Goal: Transaction & Acquisition: Download file/media

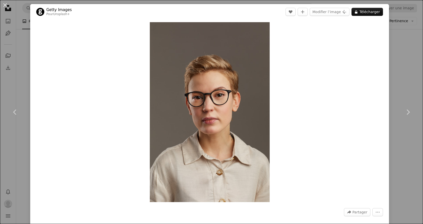
scroll to position [30, 0]
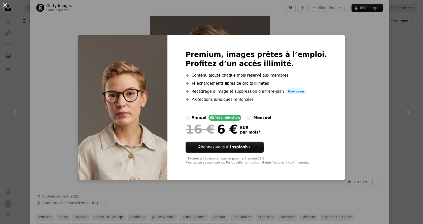
click at [364, 50] on div "An X shape Premium, images prêtes à l’emploi. Profitez d’un accès illimité. A p…" at bounding box center [211, 112] width 423 height 224
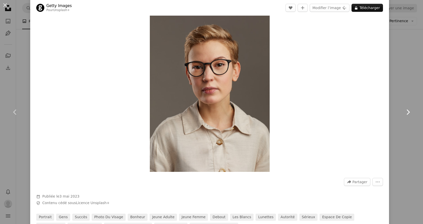
click at [409, 112] on icon at bounding box center [407, 111] width 3 height 5
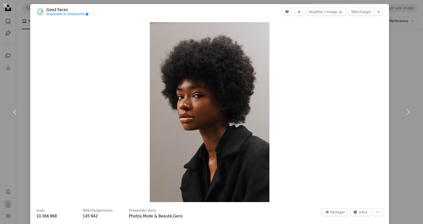
click at [21, 29] on div "An X shape Chevron left Chevron right Good Faces Disponible à l’embauche A chec…" at bounding box center [211, 112] width 423 height 224
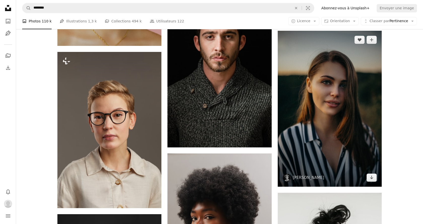
scroll to position [372, 0]
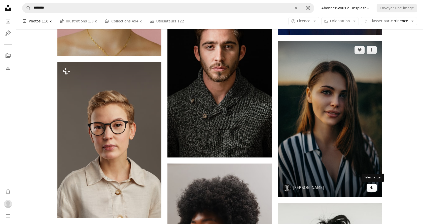
click at [371, 188] on icon "Télécharger" at bounding box center [371, 187] width 3 height 4
